Goal: Task Accomplishment & Management: Manage account settings

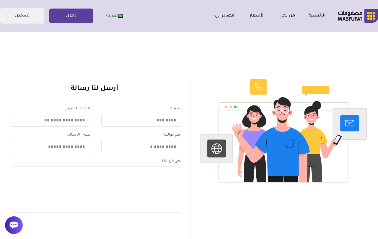
scroll to position [2, 0]
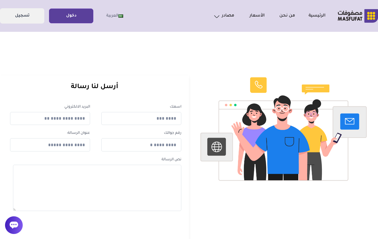
click at [71, 14] on link "دخول" at bounding box center [71, 15] width 44 height 13
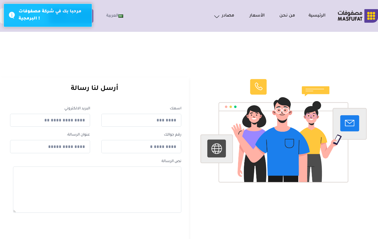
scroll to position [2, 0]
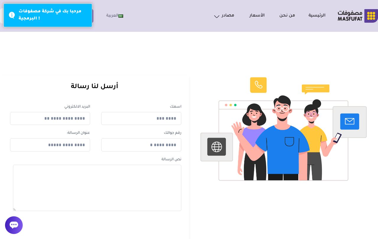
click at [92, 14] on link "دخول" at bounding box center [71, 15] width 44 height 13
click at [38, 17] on div "مرحبا بك في شركة مصفوفات البرمجية !" at bounding box center [53, 15] width 69 height 14
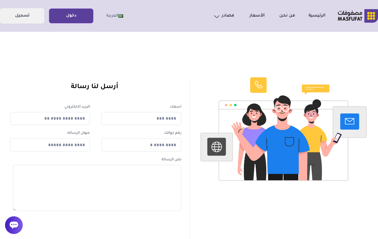
click at [92, 14] on link "دخول" at bounding box center [71, 15] width 44 height 13
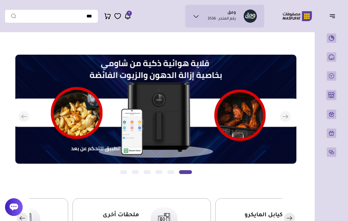
click at [331, 21] on button "button" at bounding box center [334, 15] width 18 height 11
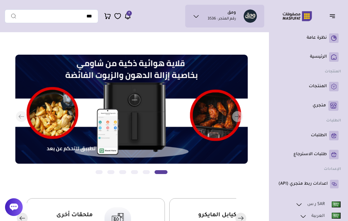
click at [334, 89] on icon at bounding box center [333, 86] width 5 height 6
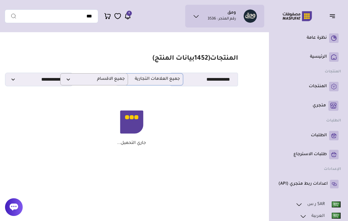
click at [178, 77] on span "جميع العلامات التجارية" at bounding box center [149, 79] width 61 height 6
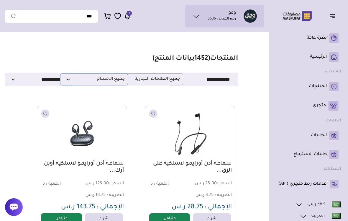
click at [70, 80] on span "جميع الاقسام" at bounding box center [93, 79] width 61 height 6
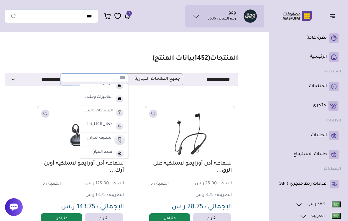
scroll to position [140, 0]
click at [117, 112] on img at bounding box center [119, 112] width 10 height 10
select select "**"
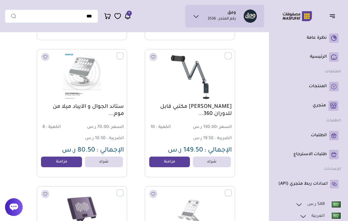
scroll to position [2247, 0]
click at [171, 166] on link "مزامنة" at bounding box center [169, 162] width 41 height 11
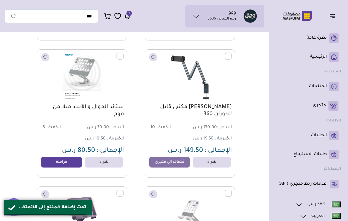
click at [67, 166] on link "مزامنة" at bounding box center [61, 162] width 41 height 11
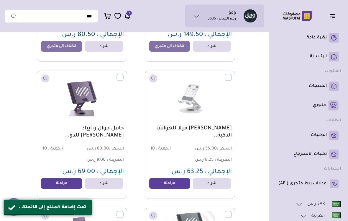
scroll to position [2364, 0]
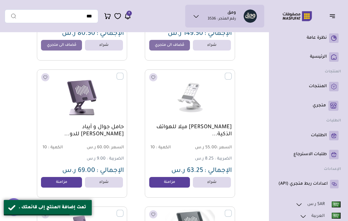
click at [173, 181] on link "مزامنة" at bounding box center [169, 182] width 41 height 11
click at [58, 187] on link "مزامنة" at bounding box center [61, 182] width 41 height 11
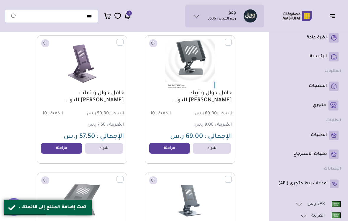
scroll to position [2538, 0]
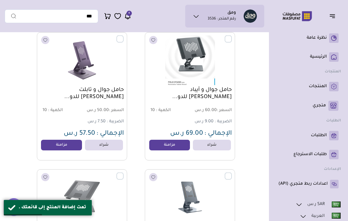
click at [166, 146] on link "مزامنة" at bounding box center [169, 145] width 41 height 11
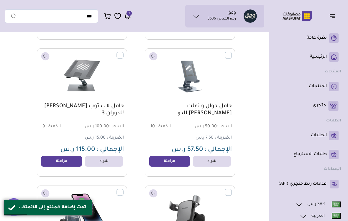
scroll to position [2660, 0]
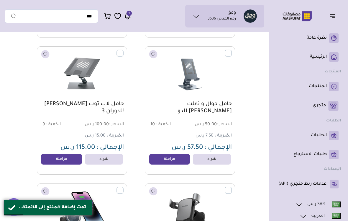
click at [164, 160] on link "مزامنة" at bounding box center [169, 159] width 41 height 11
click at [68, 158] on link "مزامنة" at bounding box center [61, 159] width 41 height 11
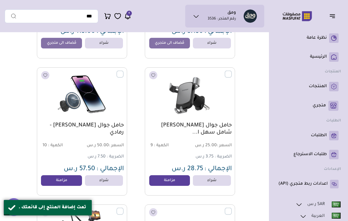
scroll to position [2791, 0]
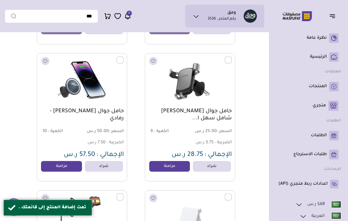
click at [168, 169] on link "مزامنة" at bounding box center [169, 166] width 41 height 11
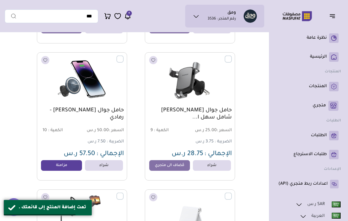
click at [73, 168] on link "مزامنة" at bounding box center [61, 165] width 41 height 11
click at [50, 164] on link "مُضاف الى متجري" at bounding box center [61, 165] width 41 height 11
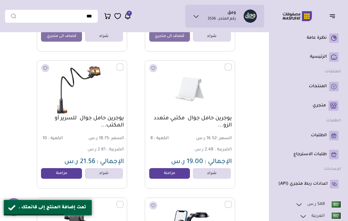
scroll to position [2923, 0]
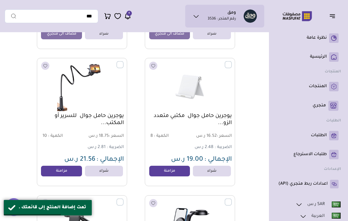
click at [51, 166] on link "مزامنة" at bounding box center [61, 171] width 41 height 11
click at [165, 169] on link "مزامنة" at bounding box center [169, 171] width 41 height 11
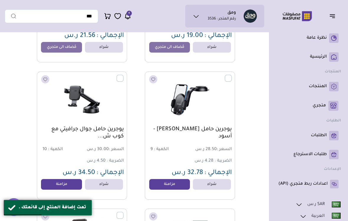
scroll to position [3051, 0]
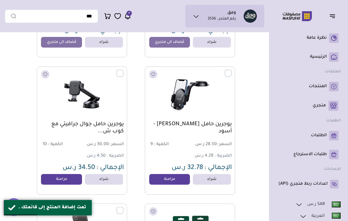
click at [158, 181] on link "مزامنة" at bounding box center [169, 179] width 41 height 11
click at [51, 181] on link "مزامنة" at bounding box center [61, 179] width 41 height 11
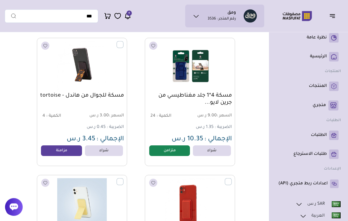
scroll to position [3217, 0]
click at [167, 152] on link "متزامن" at bounding box center [169, 150] width 41 height 11
click at [49, 154] on link "مزامنة" at bounding box center [61, 150] width 41 height 11
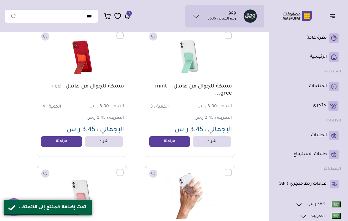
scroll to position [3499, 0]
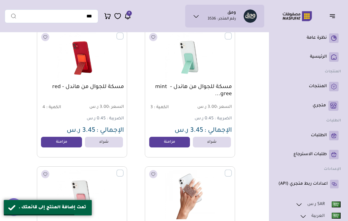
click at [166, 140] on link "مزامنة" at bounding box center [169, 142] width 41 height 11
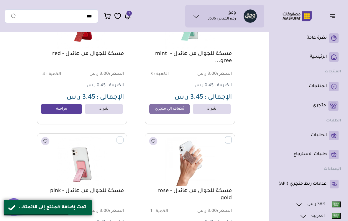
scroll to position [3616, 0]
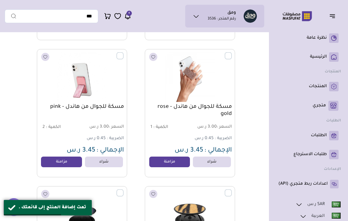
click at [163, 166] on link "مزامنة" at bounding box center [169, 161] width 41 height 11
click at [46, 163] on link "مزامنة" at bounding box center [61, 161] width 41 height 11
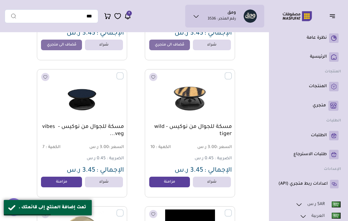
scroll to position [3738, 0]
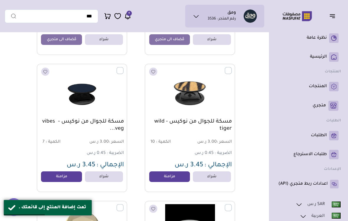
click at [53, 176] on link "مزامنة" at bounding box center [61, 176] width 41 height 11
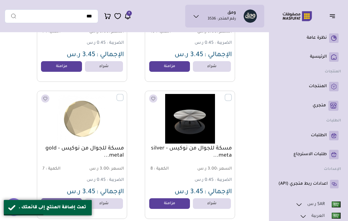
scroll to position [3862, 0]
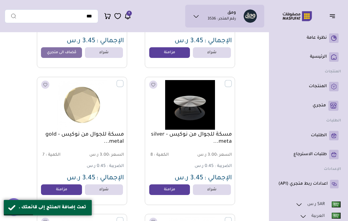
click at [174, 189] on link "مزامنة" at bounding box center [169, 189] width 41 height 11
click at [55, 188] on link "مزامنة" at bounding box center [61, 189] width 41 height 11
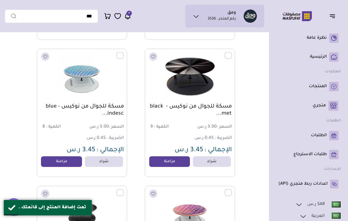
scroll to position [4026, 0]
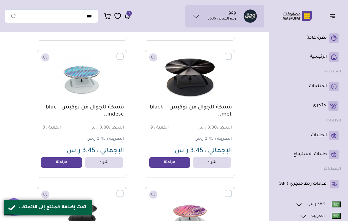
click at [165, 162] on link "مزامنة" at bounding box center [169, 162] width 41 height 11
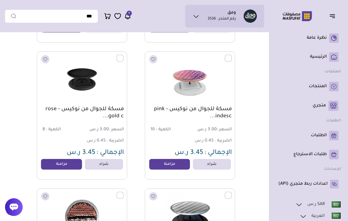
click at [50, 164] on link "مزامنة" at bounding box center [61, 164] width 41 height 11
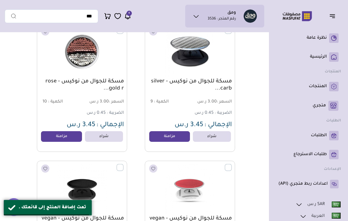
scroll to position [4317, 0]
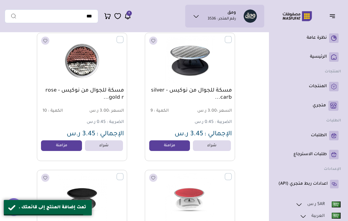
click at [167, 144] on link "مزامنة" at bounding box center [169, 145] width 41 height 11
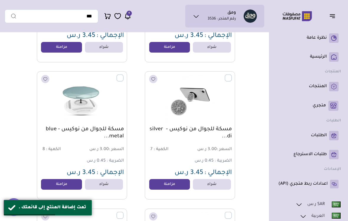
scroll to position [4718, 0]
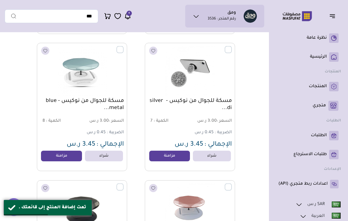
click at [166, 158] on link "مزامنة" at bounding box center [169, 155] width 41 height 11
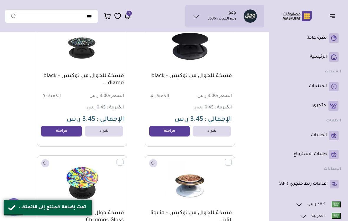
scroll to position [5167, 0]
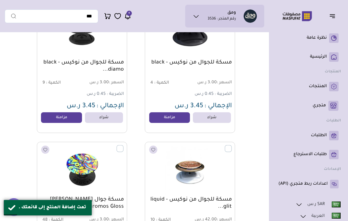
click at [47, 121] on link "مزامنة" at bounding box center [61, 117] width 41 height 11
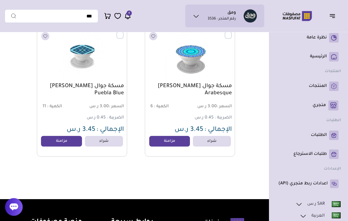
scroll to position [7470, 0]
click at [164, 143] on link "مزامنة" at bounding box center [169, 141] width 41 height 11
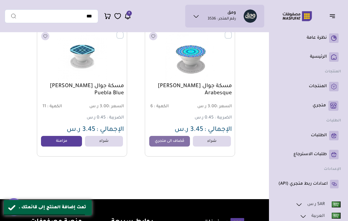
click at [321, 106] on p "متجري ( 0 )" at bounding box center [319, 106] width 13 height 6
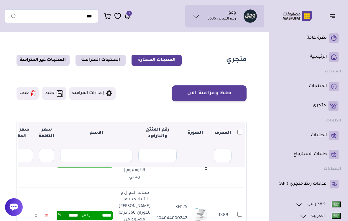
scroll to position [33, 0]
click at [237, 133] on th at bounding box center [240, 133] width 11 height 22
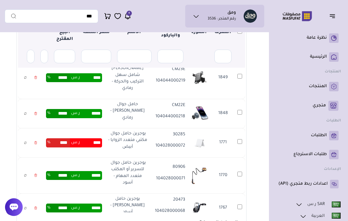
scroll to position [302, 0]
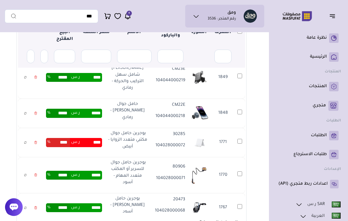
click at [89, 147] on input "****" at bounding box center [91, 142] width 22 height 9
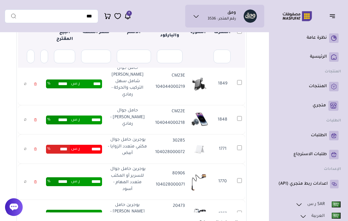
type input "****"
type input "*"
click at [61, 115] on td "***** ر.س ***** %" at bounding box center [74, 119] width 62 height 29
type input "*****"
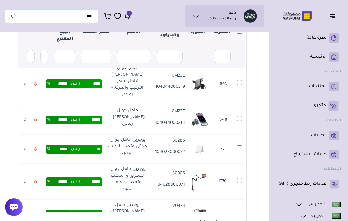
type input "******"
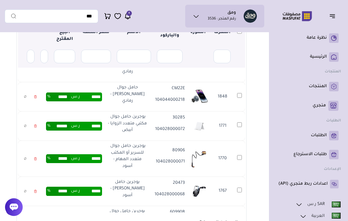
scroll to position [325, 0]
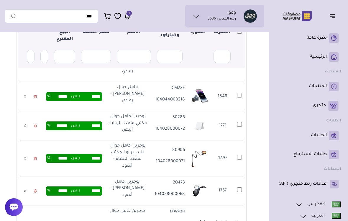
click at [88, 130] on input "*****" at bounding box center [91, 125] width 22 height 9
type input "*"
click at [68, 111] on td "***** ر.س ***** %" at bounding box center [74, 96] width 62 height 29
type input "*****"
type input "******"
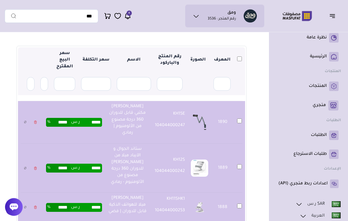
scroll to position [75, 0]
type input "*"
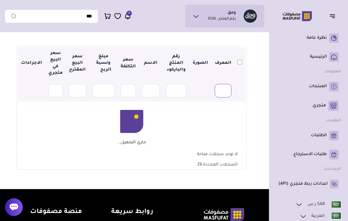
scroll to position [75, 0]
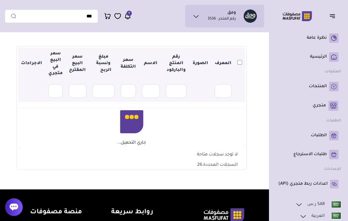
click at [258, 169] on section "متجري المنتجات المختارة المنتجات المتزامنة المنتجات غير المتزامنة حفظ ومزامنة ا…" at bounding box center [132, 74] width 254 height 229
click at [320, 106] on p "متجري ( 0 )" at bounding box center [319, 106] width 13 height 6
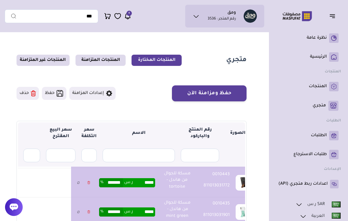
scroll to position [561, -42]
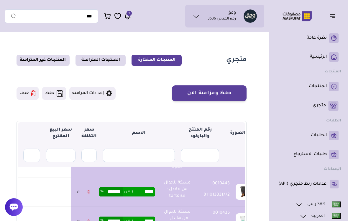
click at [154, 63] on input "****" at bounding box center [144, 58] width 22 height 9
type input "****"
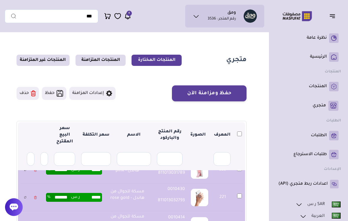
scroll to position [0, 0]
click at [83, 183] on td "***** ر.س ******* %" at bounding box center [74, 169] width 62 height 27
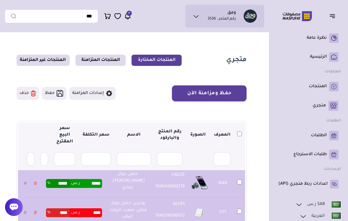
scroll to position [359, 0]
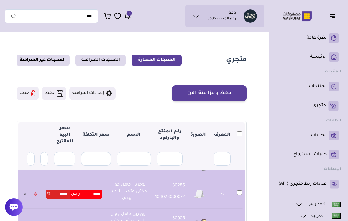
click at [94, 198] on input "****" at bounding box center [91, 193] width 22 height 9
type input "*"
click at [140, 105] on section "حفظ ومزامنة الآن حفظ ومزامنة الآن إعدادات المزامنة ▼ **" at bounding box center [132, 207] width 230 height 245
type input "*****"
type input "******"
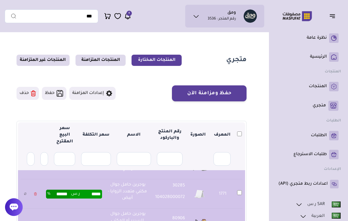
click at [217, 93] on button "حفظ ومزامنة الآن" at bounding box center [209, 93] width 75 height 16
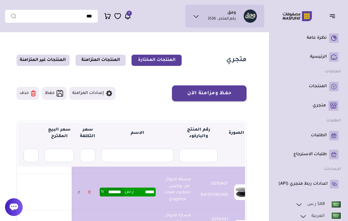
click at [230, 91] on button "حفظ ومزامنة الآن" at bounding box center [209, 93] width 75 height 16
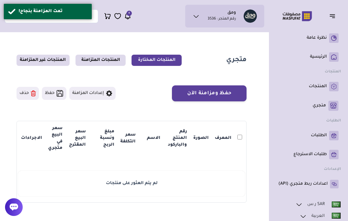
click at [313, 83] on p "المنتجات" at bounding box center [318, 86] width 18 height 6
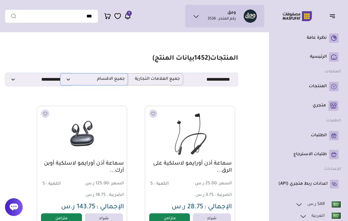
click at [115, 79] on span "جميع الاقسام" at bounding box center [93, 79] width 61 height 6
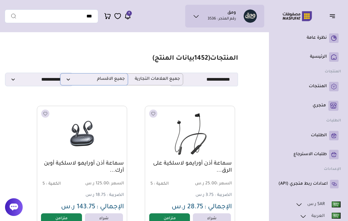
click at [78, 76] on span "جميع الاقسام" at bounding box center [93, 79] width 61 height 6
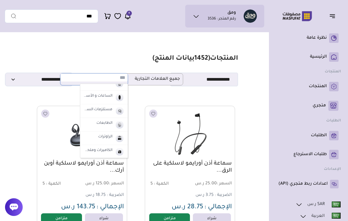
scroll to position [86, 0]
click at [94, 111] on label "مستلزمات السيارة" at bounding box center [97, 110] width 31 height 8
select select "*"
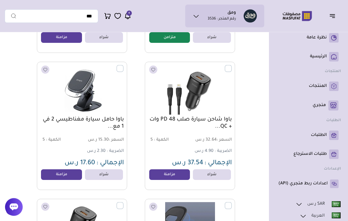
scroll to position [317, 0]
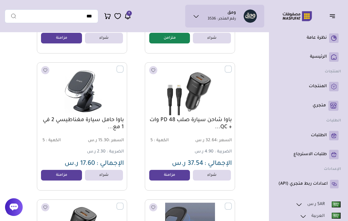
click at [231, 76] on img at bounding box center [189, 90] width 83 height 50
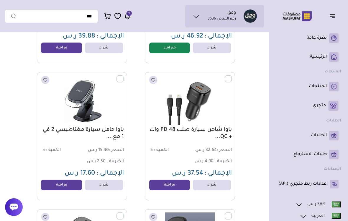
scroll to position [308, 0]
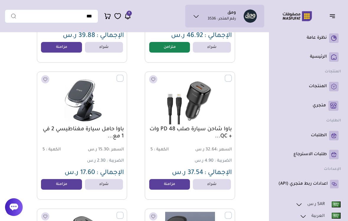
click at [49, 182] on link "مزامنة" at bounding box center [61, 184] width 41 height 11
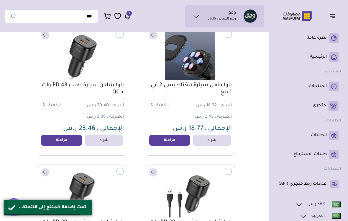
scroll to position [490, 0]
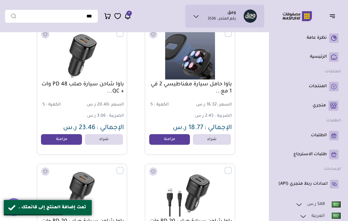
click at [161, 138] on link "مزامنة" at bounding box center [169, 139] width 41 height 11
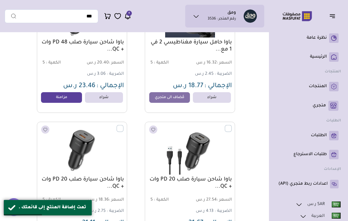
scroll to position [531, 0]
click at [67, 98] on link "مزامنة" at bounding box center [61, 97] width 41 height 11
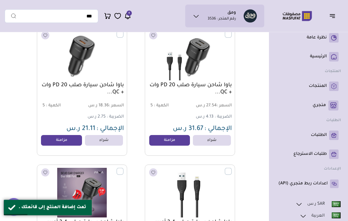
scroll to position [626, 0]
click at [155, 138] on link "مزامنة" at bounding box center [169, 140] width 41 height 11
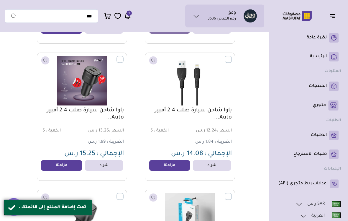
scroll to position [748, 0]
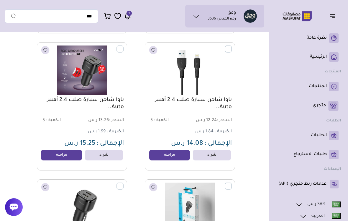
click at [56, 153] on link "مزامنة" at bounding box center [61, 155] width 41 height 11
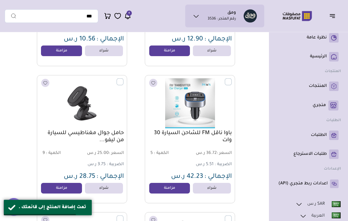
scroll to position [989, 0]
click at [13, 109] on section "مزامنة ( 0 ) تحديد الكل إلغاء التحديد المنتجات (" at bounding box center [132, 74] width 254 height 2056
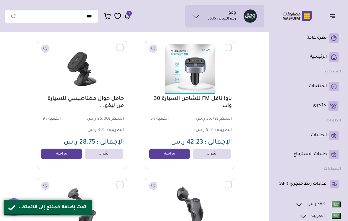
scroll to position [1023, 0]
click at [173, 153] on link "مزامنة" at bounding box center [169, 153] width 41 height 11
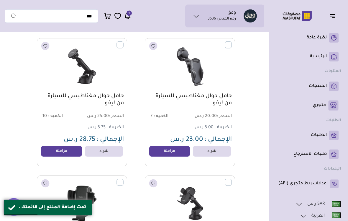
scroll to position [1163, 0]
click at [174, 153] on link "مزامنة" at bounding box center [169, 151] width 41 height 11
click at [65, 147] on link "مزامنة" at bounding box center [61, 151] width 41 height 11
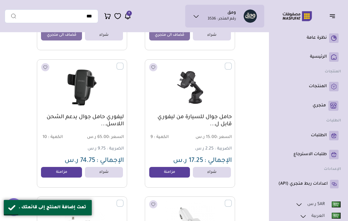
scroll to position [1292, 0]
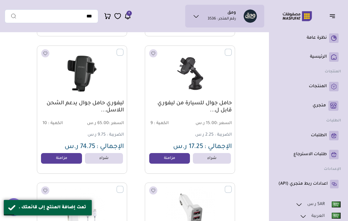
click at [68, 159] on link "مزامنة" at bounding box center [61, 158] width 41 height 11
click at [172, 161] on link "مزامنة" at bounding box center [169, 158] width 41 height 11
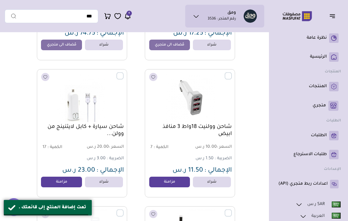
scroll to position [1407, 0]
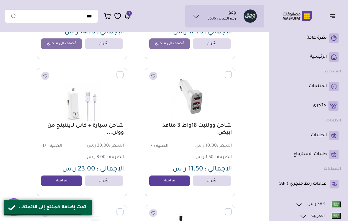
click at [157, 181] on link "مزامنة" at bounding box center [169, 180] width 41 height 11
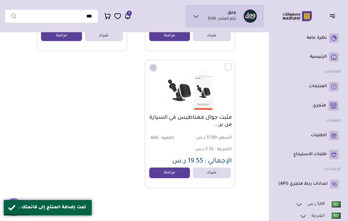
scroll to position [1826, 0]
click at [168, 172] on link "مزامنة" at bounding box center [169, 172] width 41 height 11
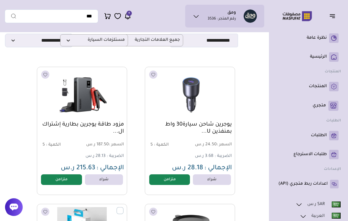
scroll to position [39, 0]
click at [322, 106] on p "متجري ( 0 )" at bounding box center [319, 106] width 13 height 6
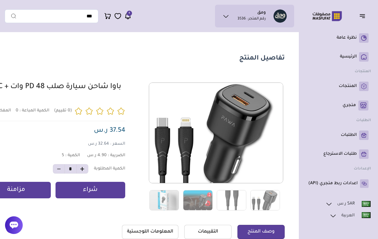
scroll to position [10, 0]
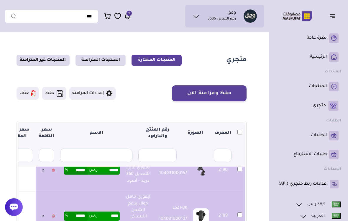
scroll to position [429, 0]
click at [218, 92] on button "حفظ ومزامنة الآن" at bounding box center [209, 93] width 75 height 16
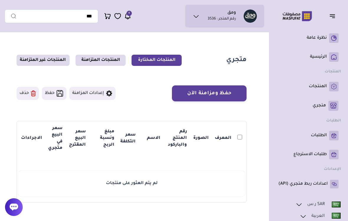
click at [318, 85] on p "المنتجات" at bounding box center [318, 86] width 18 height 6
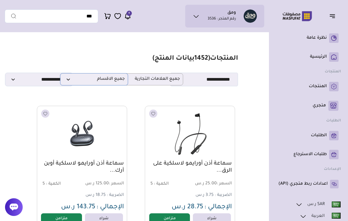
click at [104, 78] on span "جميع الاقسام" at bounding box center [93, 79] width 61 height 6
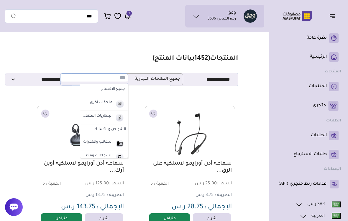
click at [114, 105] on img at bounding box center [119, 104] width 10 height 10
select select "*"
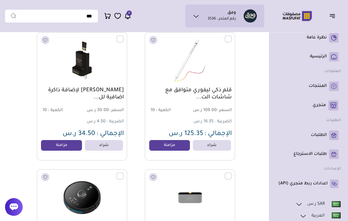
scroll to position [2811, 0]
click at [64, 145] on link "مزامنة" at bounding box center [61, 145] width 41 height 11
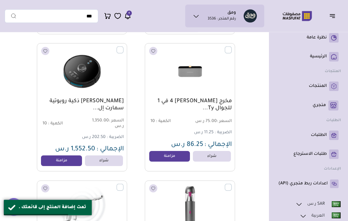
scroll to position [2937, 0]
click at [50, 161] on link "مزامنة" at bounding box center [61, 160] width 41 height 11
click at [171, 155] on link "مزامنة" at bounding box center [169, 156] width 41 height 11
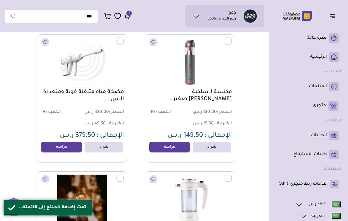
scroll to position [3084, 0]
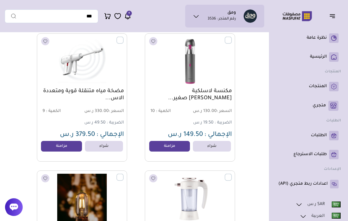
click at [181, 145] on link "مزامنة" at bounding box center [169, 146] width 41 height 11
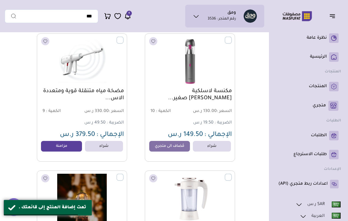
click at [50, 151] on link "مزامنة" at bounding box center [61, 146] width 41 height 11
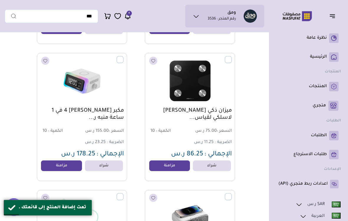
scroll to position [3751, 0]
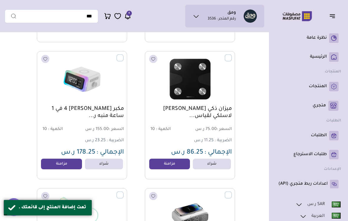
click at [51, 167] on link "مزامنة" at bounding box center [61, 163] width 41 height 11
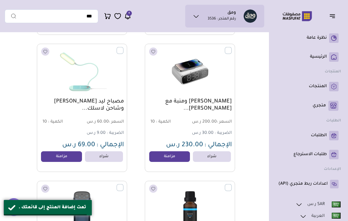
scroll to position [3899, 0]
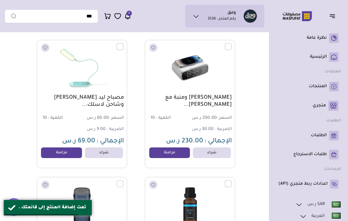
click at [59, 154] on link "مزامنة" at bounding box center [61, 152] width 41 height 11
click at [156, 151] on link "مزامنة" at bounding box center [169, 152] width 41 height 11
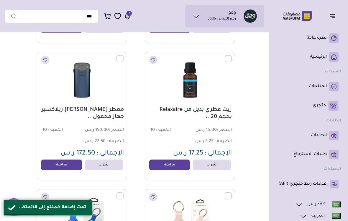
scroll to position [4024, 0]
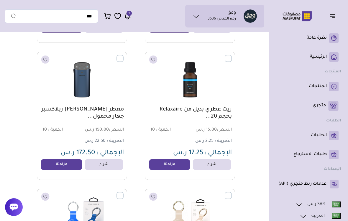
click at [66, 167] on link "مزامنة" at bounding box center [61, 164] width 41 height 11
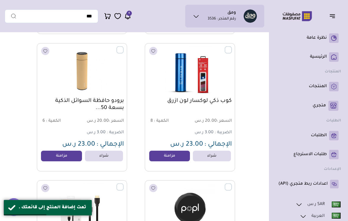
scroll to position [4855, 0]
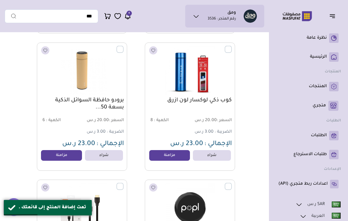
click at [174, 155] on link "مزامنة" at bounding box center [169, 155] width 41 height 11
click at [67, 155] on link "مزامنة" at bounding box center [61, 155] width 41 height 11
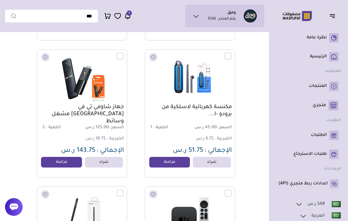
scroll to position [5670, 0]
click at [152, 166] on link "مزامنة" at bounding box center [169, 161] width 41 height 11
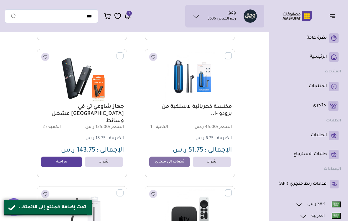
click at [72, 164] on link "مزامنة" at bounding box center [61, 161] width 41 height 11
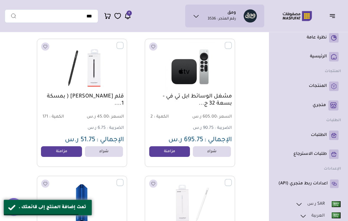
scroll to position [5822, 0]
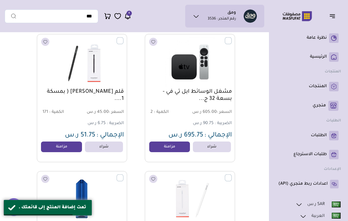
click at [158, 148] on link "مزامنة" at bounding box center [169, 146] width 41 height 11
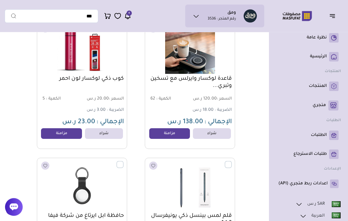
scroll to position [6246, 0]
click at [68, 133] on link "مزامنة" at bounding box center [61, 133] width 41 height 11
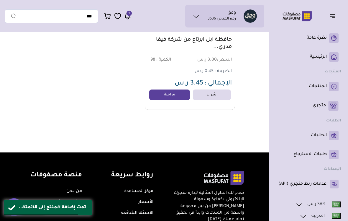
scroll to position [6557, 0]
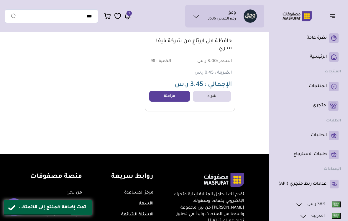
click at [320, 104] on p "متجري ( 0 )" at bounding box center [319, 106] width 13 height 6
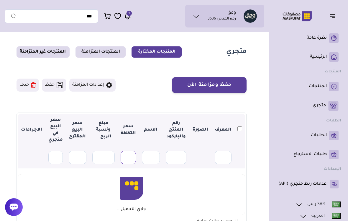
scroll to position [9, 0]
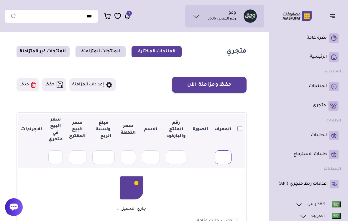
click at [217, 159] on input "text" at bounding box center [223, 157] width 17 height 14
click at [186, 106] on section "حفظ ومزامنة الآن حفظ ومزامنة الآن إعدادات المزامنة ▼ 0" at bounding box center [132, 156] width 230 height 159
type input "*"
click at [218, 148] on th at bounding box center [223, 157] width 23 height 22
type input "*"
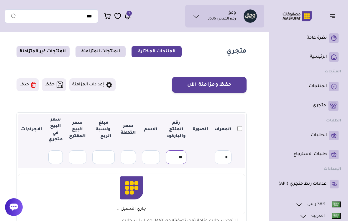
type input "*"
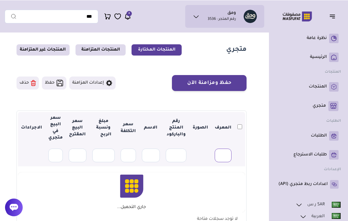
scroll to position [10, 0]
click at [187, 107] on section "حفظ ومزامنة الآن حفظ ومزامنة الآن إعدادات المزامنة ▼ 0" at bounding box center [132, 154] width 230 height 159
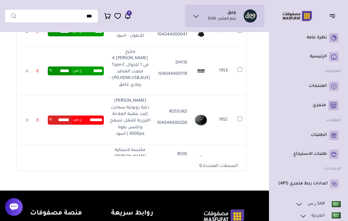
scroll to position [156, 0]
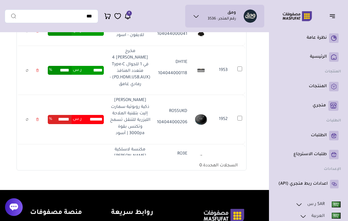
click at [94, 124] on input "*******" at bounding box center [93, 119] width 22 height 9
type input "*****"
click at [98, 111] on td "******* ر.س ****** %" at bounding box center [76, 119] width 62 height 49
type input "******"
type input "*****"
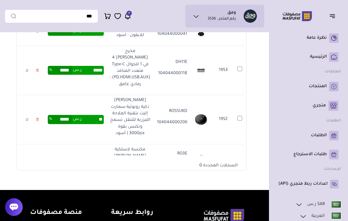
type input "*"
click at [75, 108] on td "** ر.س ***** %" at bounding box center [76, 119] width 62 height 49
type input "*****"
type input "****"
type input "*"
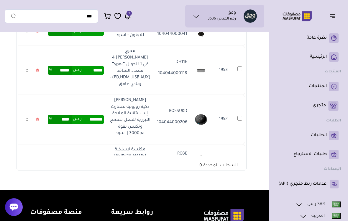
type input "******"
type input "****"
click at [86, 102] on td "****** ر.س **** %" at bounding box center [76, 119] width 62 height 49
click at [95, 124] on input "******" at bounding box center [93, 119] width 22 height 9
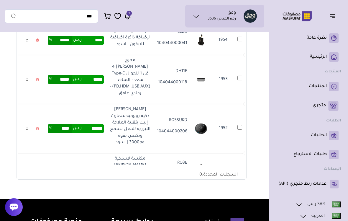
scroll to position [146, 0]
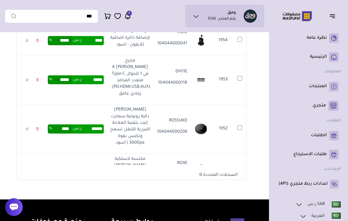
click at [267, 109] on div "متجري المنتجات المختارة المنتجات المتزامنة المنتجات غير المتزامنة حفظ ومزامنة ا…" at bounding box center [174, 44] width 339 height 310
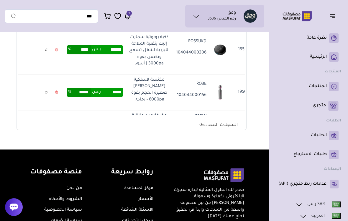
scroll to position [0, 0]
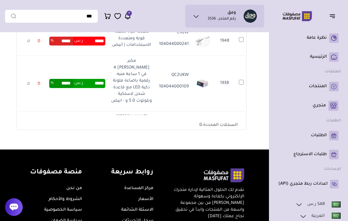
click at [96, 45] on input "*****" at bounding box center [94, 41] width 22 height 9
type input "*"
click at [99, 90] on td "***** ر.س ***** %" at bounding box center [77, 83] width 62 height 56
type input "*****"
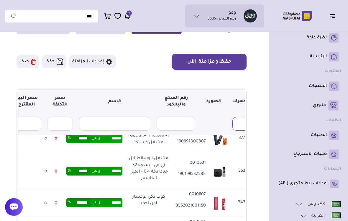
click at [240, 121] on input "text" at bounding box center [241, 124] width 18 height 14
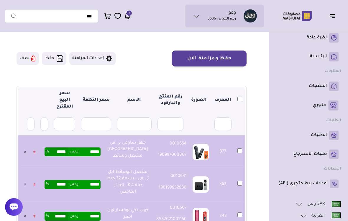
click at [237, 59] on button "حفظ ومزامنة الآن" at bounding box center [209, 59] width 75 height 16
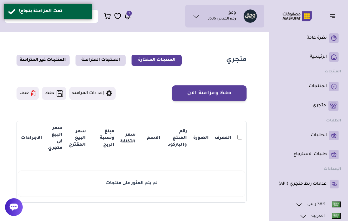
scroll to position [35, 0]
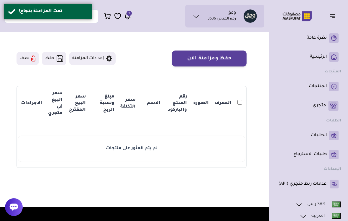
click at [329, 86] on rect at bounding box center [333, 86] width 9 height 9
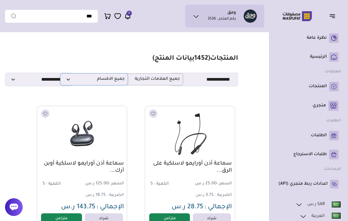
click at [78, 78] on span "جميع الاقسام" at bounding box center [93, 79] width 61 height 6
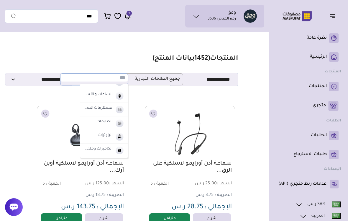
scroll to position [89, 0]
click at [117, 96] on img at bounding box center [119, 95] width 10 height 10
select select "*"
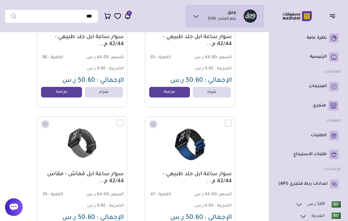
scroll to position [2455, 0]
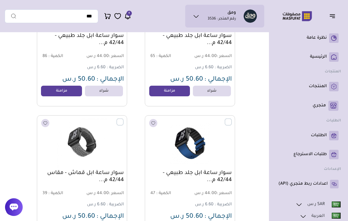
click at [179, 88] on link "مزامنة" at bounding box center [169, 91] width 41 height 11
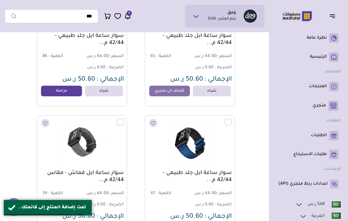
click at [72, 92] on link "مزامنة" at bounding box center [61, 91] width 41 height 11
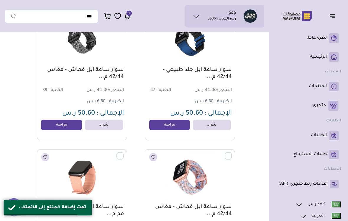
scroll to position [2560, 0]
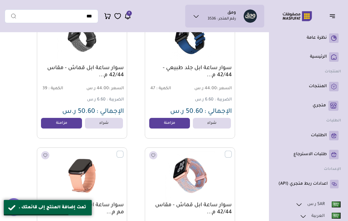
click at [166, 124] on link "مزامنة" at bounding box center [169, 123] width 41 height 11
click at [68, 124] on link "مزامنة" at bounding box center [61, 123] width 41 height 11
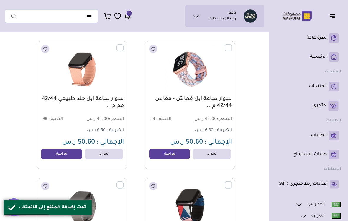
scroll to position [2670, 0]
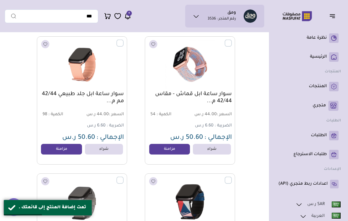
click at [63, 150] on link "مزامنة" at bounding box center [61, 149] width 41 height 11
click at [155, 152] on link "مزامنة" at bounding box center [169, 149] width 41 height 11
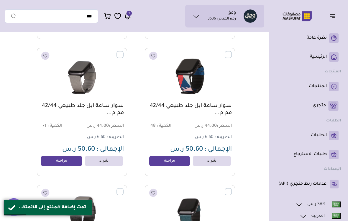
scroll to position [2817, 0]
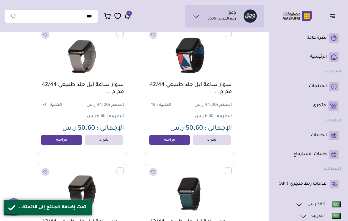
click at [63, 140] on link "مزامنة" at bounding box center [61, 140] width 41 height 11
click at [161, 144] on link "مزامنة" at bounding box center [169, 140] width 41 height 11
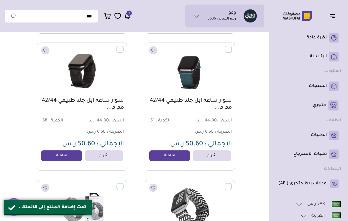
scroll to position [2941, 0]
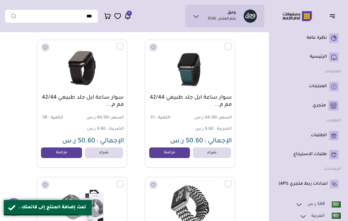
click at [165, 154] on link "مزامنة" at bounding box center [169, 152] width 41 height 11
click at [67, 153] on link "مزامنة" at bounding box center [61, 152] width 41 height 11
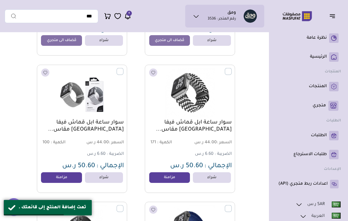
scroll to position [3062, 0]
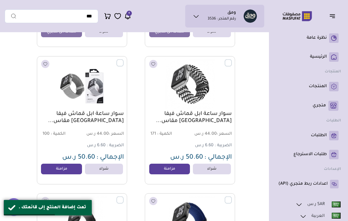
click at [68, 167] on link "مزامنة" at bounding box center [61, 168] width 41 height 11
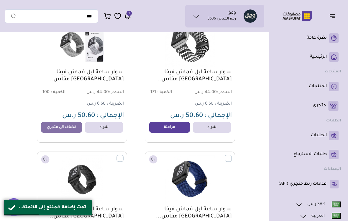
scroll to position [3104, 0]
click at [170, 124] on link "مزامنة" at bounding box center [169, 127] width 41 height 11
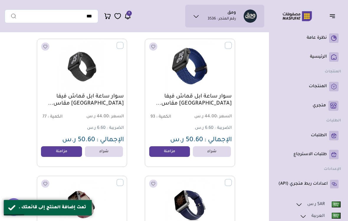
scroll to position [3243, 0]
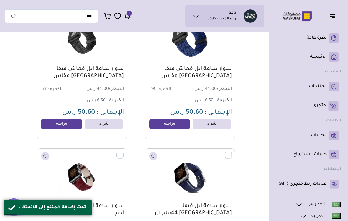
click at [65, 122] on link "مزامنة" at bounding box center [61, 124] width 41 height 11
click at [156, 127] on link "مزامنة" at bounding box center [169, 124] width 41 height 11
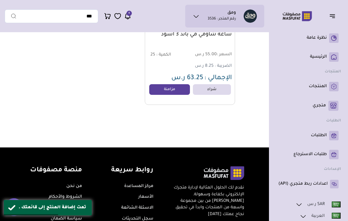
scroll to position [3688, 0]
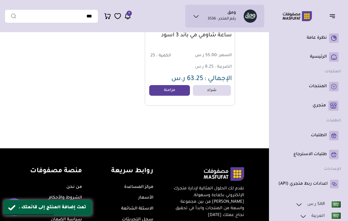
click at [171, 91] on link "مزامنة" at bounding box center [169, 90] width 41 height 11
click at [326, 108] on link "متجري ( 0 )" at bounding box center [308, 106] width 60 height 10
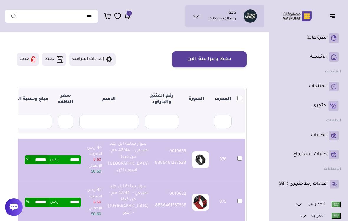
click at [239, 60] on button "حفظ ومزامنة الآن" at bounding box center [209, 59] width 75 height 16
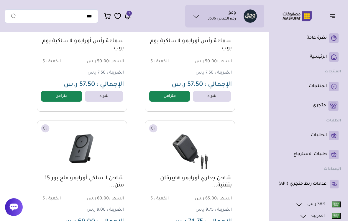
scroll to position [776, 0]
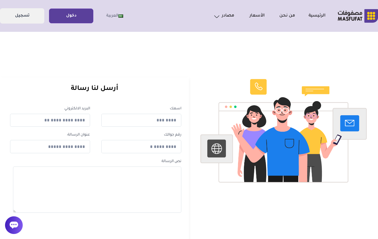
scroll to position [2, 0]
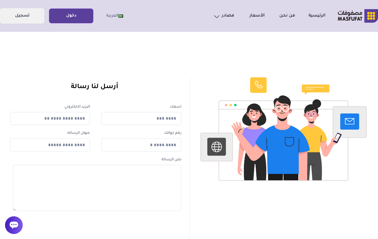
click at [84, 17] on link "دخول" at bounding box center [71, 15] width 44 height 13
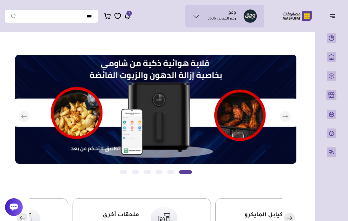
click at [333, 19] on icon "button" at bounding box center [332, 15] width 7 height 7
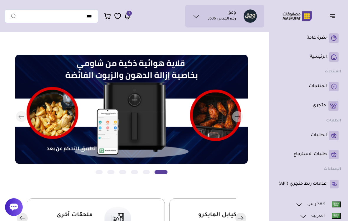
click at [327, 87] on p "المنتجات" at bounding box center [318, 86] width 18 height 6
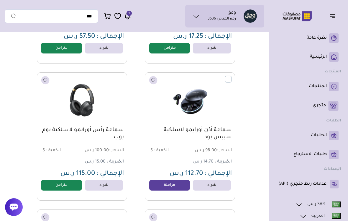
scroll to position [1949, 0]
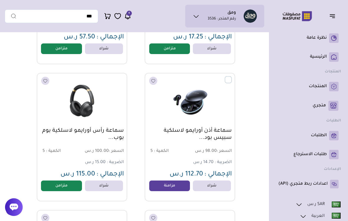
click at [130, 18] on icon at bounding box center [127, 15] width 7 height 7
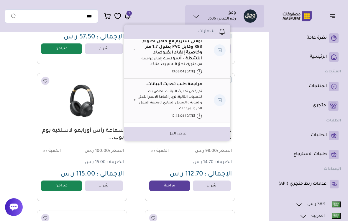
scroll to position [127, 0]
click at [255, 99] on section "مزامنة ( 0 ) تحديد الكل إلغاء التحديد المنتجات (" at bounding box center [132, 180] width 254 height 4188
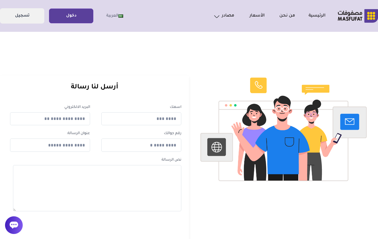
scroll to position [2, 0]
click at [76, 14] on link "دخول" at bounding box center [71, 15] width 44 height 13
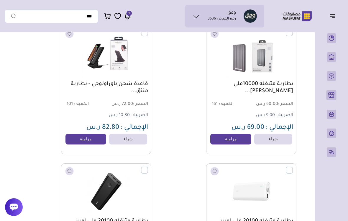
scroll to position [799, 0]
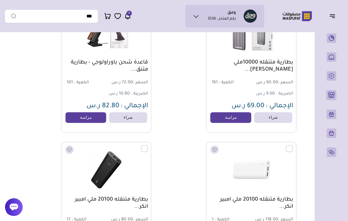
click at [236, 118] on link "مزامنة" at bounding box center [230, 117] width 41 height 11
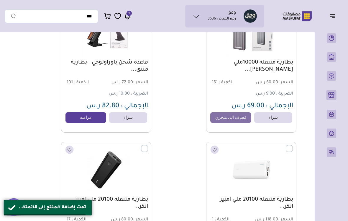
click at [90, 120] on link "مزامنة" at bounding box center [85, 117] width 41 height 11
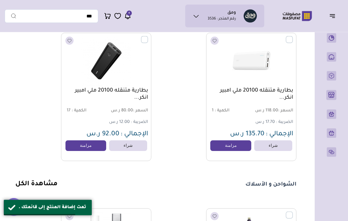
scroll to position [909, 0]
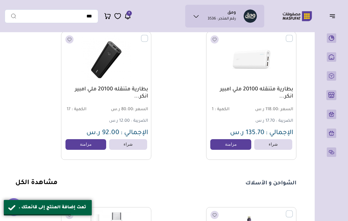
click at [219, 142] on link "مزامنة" at bounding box center [230, 144] width 41 height 11
click at [93, 145] on link "مزامنة" at bounding box center [85, 144] width 41 height 11
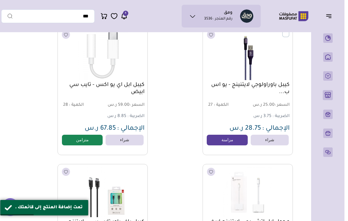
scroll to position [1088, 1]
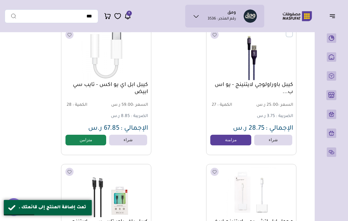
click at [222, 143] on link "مزامنة" at bounding box center [230, 140] width 41 height 11
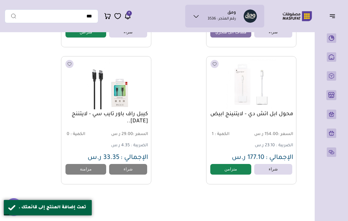
scroll to position [1196, 0]
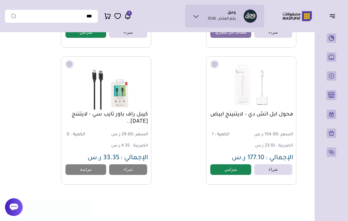
click at [340, 20] on button "button" at bounding box center [334, 15] width 18 height 11
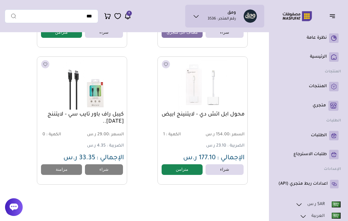
click at [326, 106] on p "متجري ( 0 )" at bounding box center [319, 106] width 13 height 6
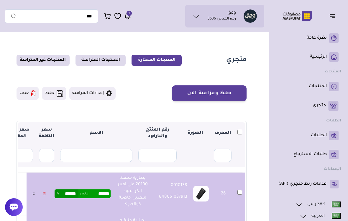
click at [228, 90] on button "حفظ ومزامنة الآن" at bounding box center [209, 93] width 75 height 16
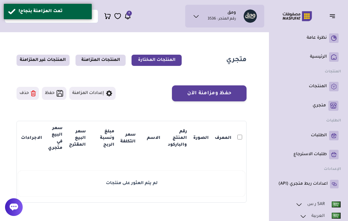
click at [330, 40] on rect at bounding box center [333, 37] width 9 height 9
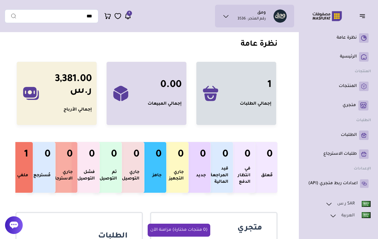
click at [348, 17] on button "button" at bounding box center [364, 15] width 18 height 11
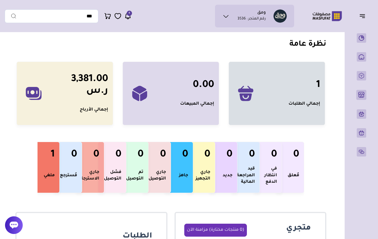
click at [348, 16] on icon "button" at bounding box center [361, 15] width 7 height 7
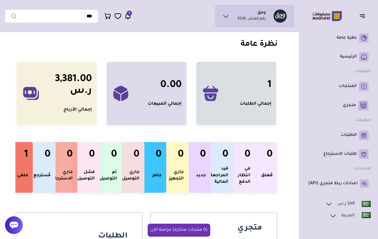
click at [348, 60] on rect at bounding box center [363, 56] width 9 height 9
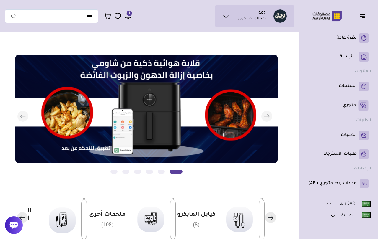
click at [24, 145] on button "التالي" at bounding box center [141, 117] width 262 height 124
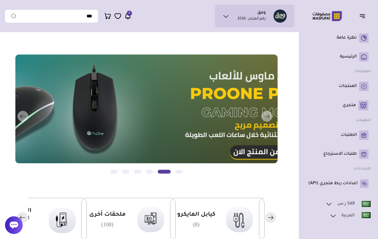
click at [271, 18] on ul "ومق رقم المتجر : 3536" at bounding box center [254, 15] width 70 height 13
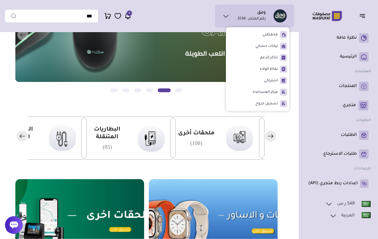
scroll to position [83, 0]
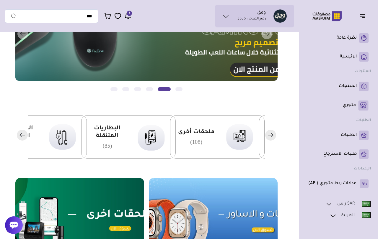
click at [272, 135] on icon "button" at bounding box center [270, 135] width 5 height 0
click at [270, 135] on rect "button" at bounding box center [270, 135] width 11 height 11
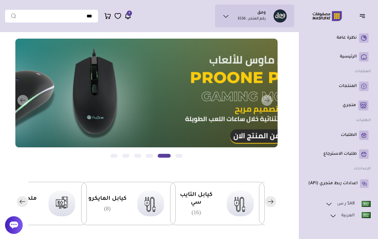
scroll to position [0, 0]
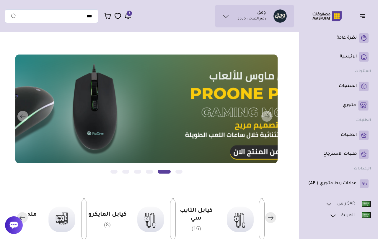
click at [25, 115] on button "التالي" at bounding box center [141, 117] width 262 height 124
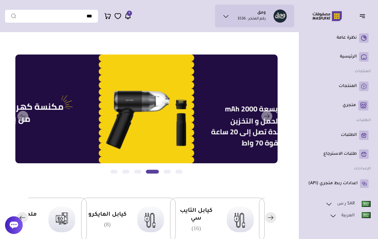
click at [85, 139] on button "التالي" at bounding box center [141, 117] width 262 height 124
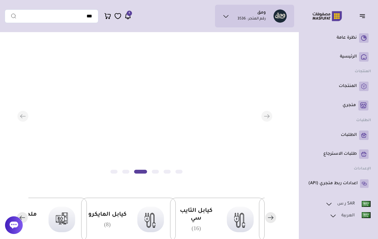
click at [85, 138] on button "التالي" at bounding box center [141, 117] width 262 height 124
click at [76, 135] on button "التالي" at bounding box center [141, 117] width 262 height 124
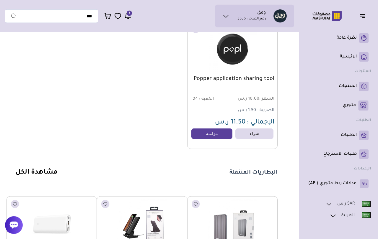
scroll to position [607, 0]
click at [42, 172] on link "مشاهدة الكل" at bounding box center [36, 172] width 42 height 7
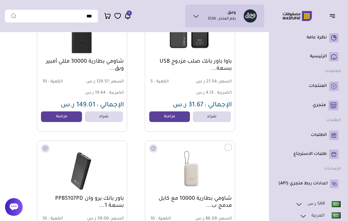
scroll to position [1060, 0]
click at [172, 114] on link "مزامنة" at bounding box center [169, 116] width 41 height 11
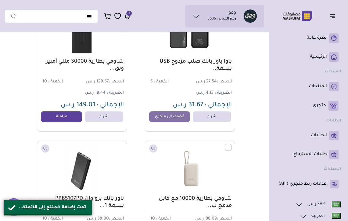
click at [65, 116] on link "مزامنة" at bounding box center [61, 116] width 41 height 11
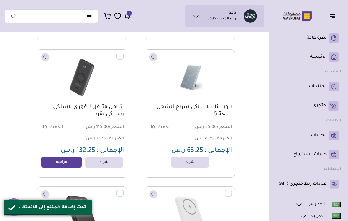
scroll to position [1700, 0]
click at [55, 158] on link "مزامنة" at bounding box center [61, 161] width 41 height 11
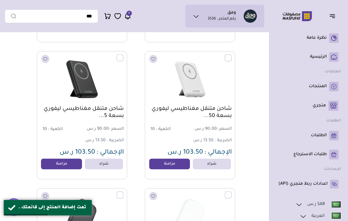
scroll to position [1857, 0]
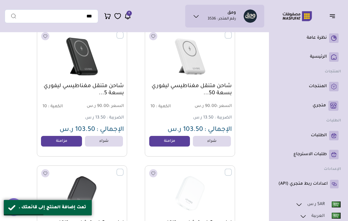
click at [52, 142] on link "مزامنة" at bounding box center [61, 141] width 41 height 11
click at [171, 139] on link "مزامنة" at bounding box center [169, 141] width 41 height 11
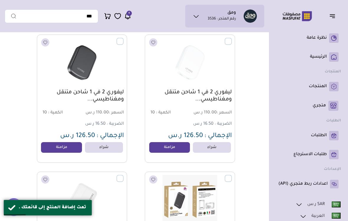
scroll to position [1991, 0]
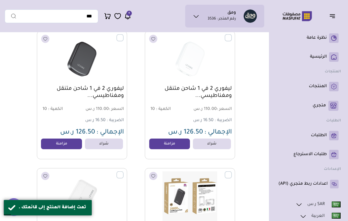
click at [50, 140] on link "مزامنة" at bounding box center [61, 143] width 41 height 11
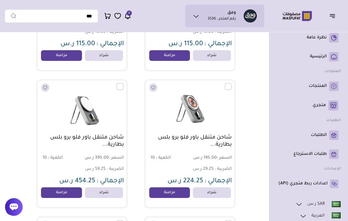
scroll to position [2660, 0]
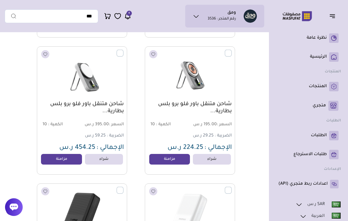
click at [58, 160] on link "مزامنة" at bounding box center [61, 159] width 41 height 11
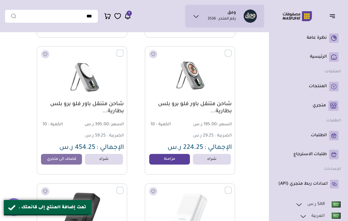
click at [172, 160] on link "مزامنة" at bounding box center [169, 159] width 41 height 11
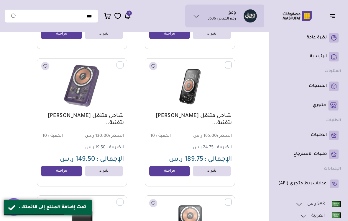
scroll to position [3060, 0]
click at [173, 170] on link "مزامنة" at bounding box center [169, 171] width 41 height 11
click at [60, 174] on link "مزامنة" at bounding box center [61, 171] width 41 height 11
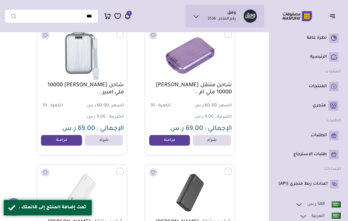
click at [47, 138] on link "مزامنة" at bounding box center [61, 140] width 41 height 11
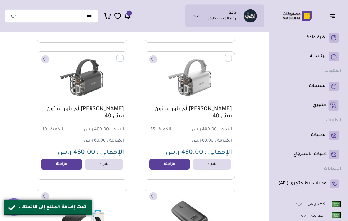
scroll to position [4184, 0]
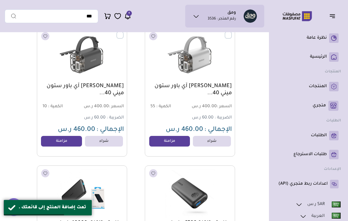
click at [53, 141] on link "مزامنة" at bounding box center [61, 141] width 41 height 11
click at [172, 140] on link "مزامنة" at bounding box center [169, 141] width 41 height 11
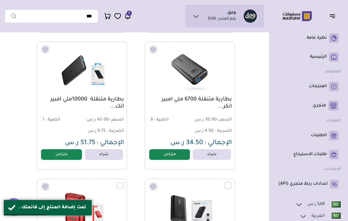
click at [54, 151] on link "متزامن" at bounding box center [61, 154] width 41 height 11
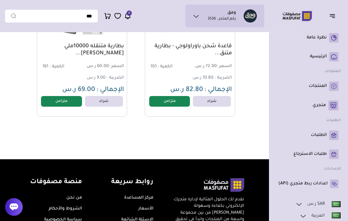
scroll to position [5320, 0]
click at [314, 109] on link "متجري ( 0 )" at bounding box center [308, 106] width 60 height 10
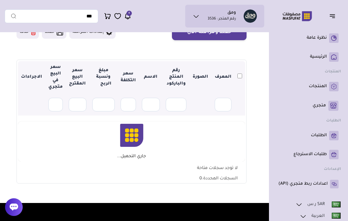
scroll to position [80, 0]
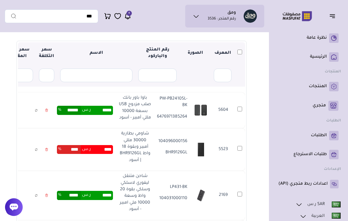
click at [109, 154] on input "****" at bounding box center [102, 149] width 22 height 9
type input "*"
type input "*****"
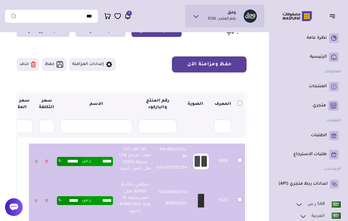
scroll to position [0, 0]
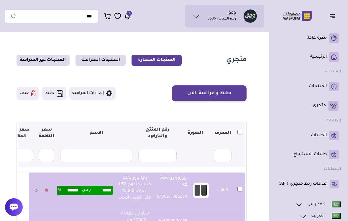
click at [225, 94] on button "حفظ ومزامنة الآن" at bounding box center [209, 93] width 75 height 16
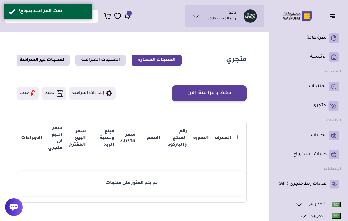
click at [331, 86] on rect at bounding box center [333, 86] width 9 height 9
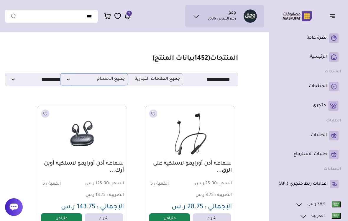
click at [82, 81] on span "جميع الاقسام" at bounding box center [93, 79] width 61 height 6
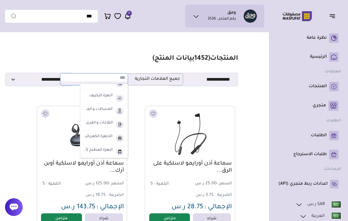
scroll to position [264, 0]
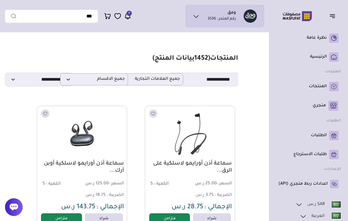
click at [233, 61] on h1 "المنتجات ( 1452 بيانات المنتج)" at bounding box center [196, 59] width 86 height 9
click at [231, 60] on h1 "المنتجات ( 1452 بيانات المنتج)" at bounding box center [196, 59] width 86 height 9
type input "*"
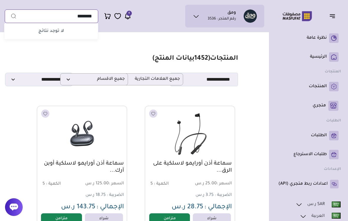
type input "********"
click at [11, 16] on button "submit" at bounding box center [11, 16] width 12 height 14
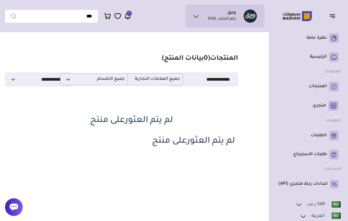
click at [331, 18] on icon "button" at bounding box center [332, 15] width 7 height 7
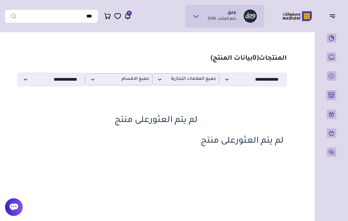
click at [326, 19] on button "button" at bounding box center [334, 15] width 18 height 11
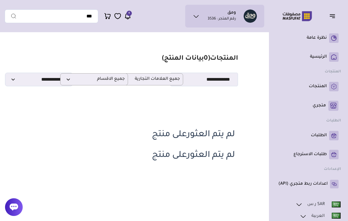
click at [235, 22] on ul "ومق رقم المتجر : 3536" at bounding box center [225, 15] width 70 height 13
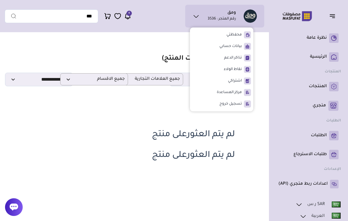
click at [238, 68] on span "نقاط الولاء" at bounding box center [233, 69] width 18 height 6
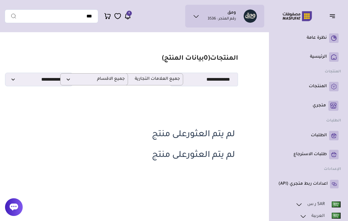
click at [238, 68] on span "نقاط الولاء" at bounding box center [233, 69] width 18 height 6
